Goal: Task Accomplishment & Management: Manage account settings

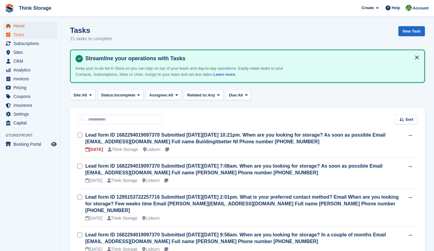
click at [19, 26] on span "Home" at bounding box center [31, 26] width 37 height 9
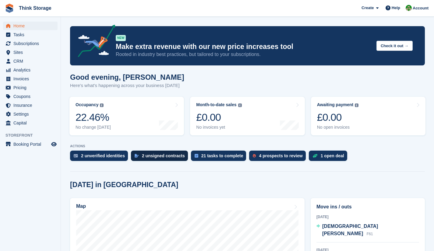
click at [147, 156] on div "2 unsigned contracts" at bounding box center [163, 155] width 43 height 5
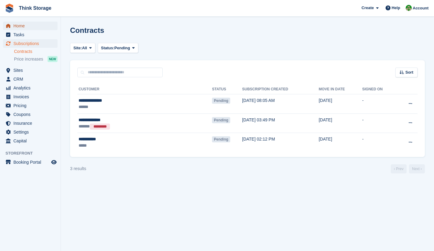
click at [21, 27] on span "Home" at bounding box center [31, 26] width 37 height 9
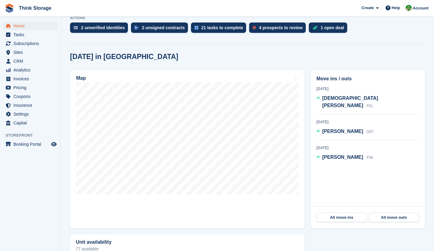
scroll to position [146, 0]
